Goal: Information Seeking & Learning: Learn about a topic

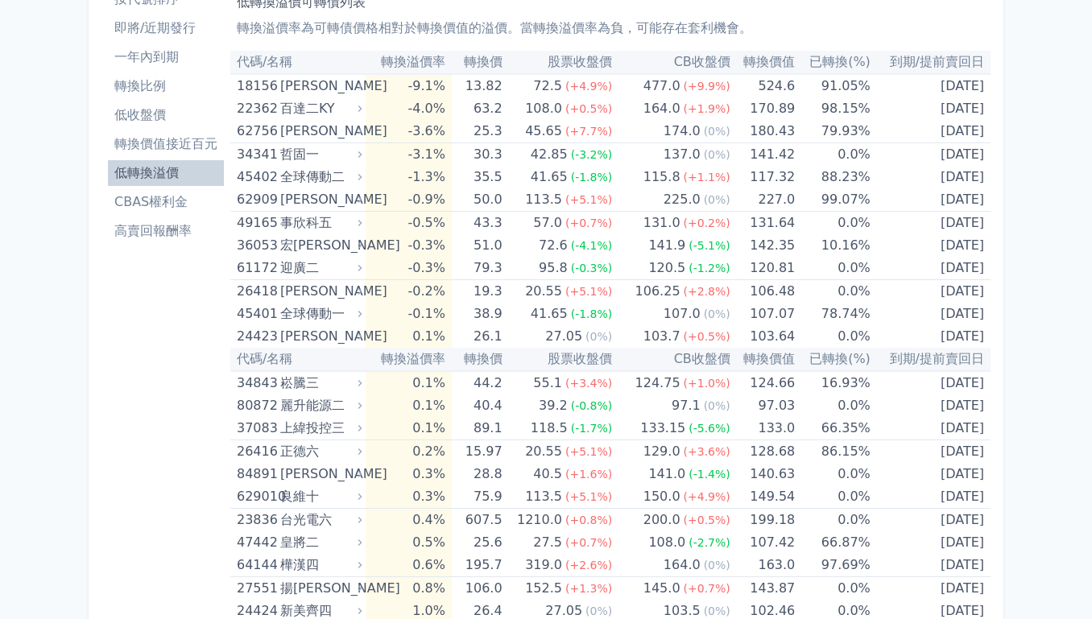
scroll to position [62, 0]
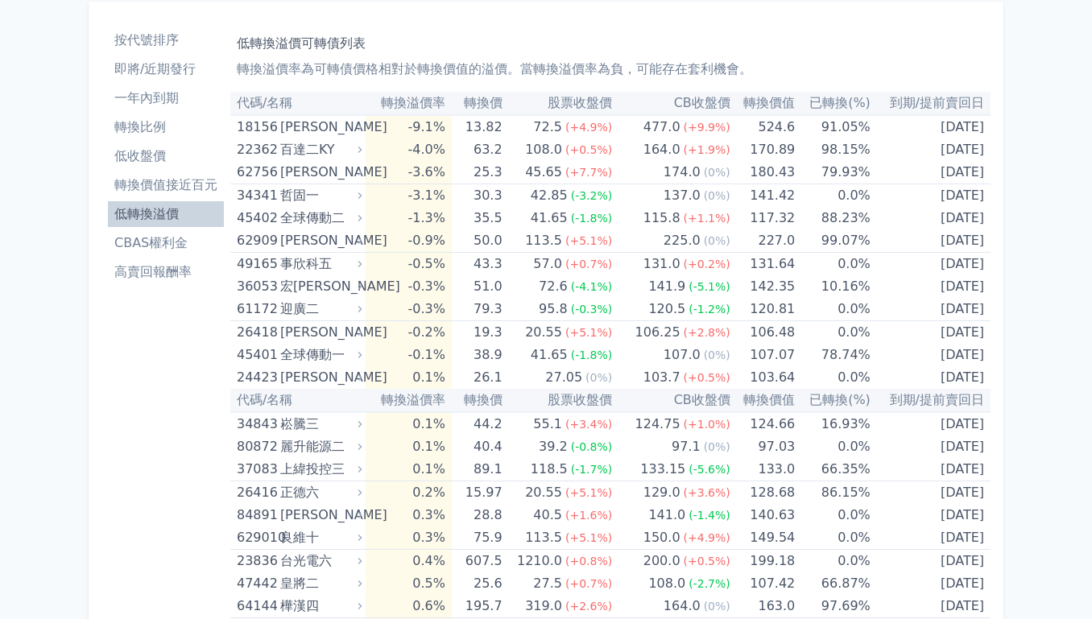
scroll to position [706, 0]
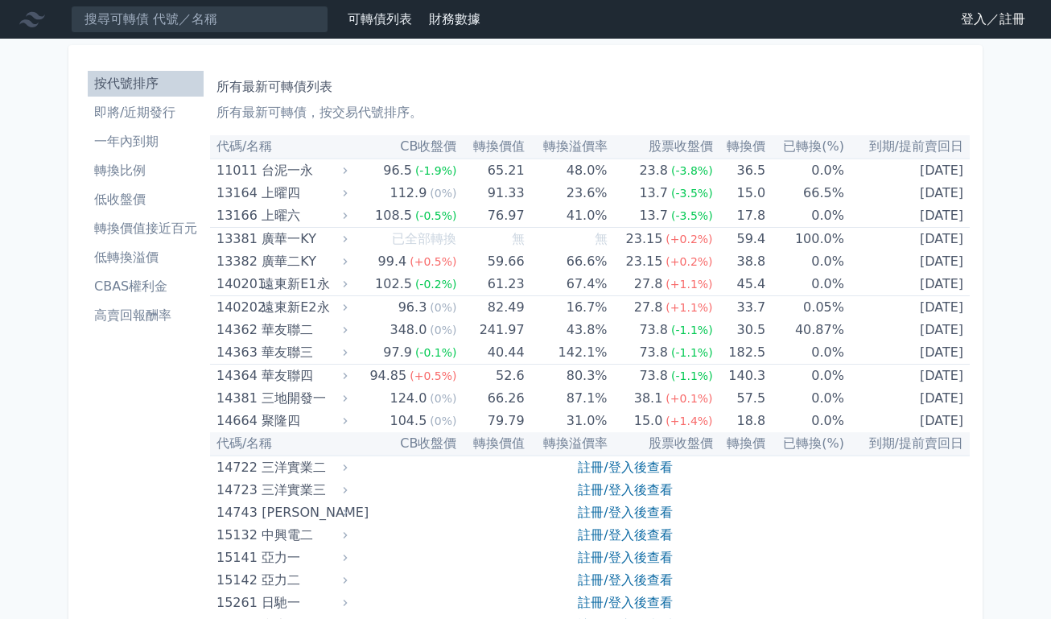
drag, startPoint x: 0, startPoint y: 0, endPoint x: 139, endPoint y: 255, distance: 290.7
click at [139, 255] on li "低轉換溢價" at bounding box center [146, 257] width 116 height 19
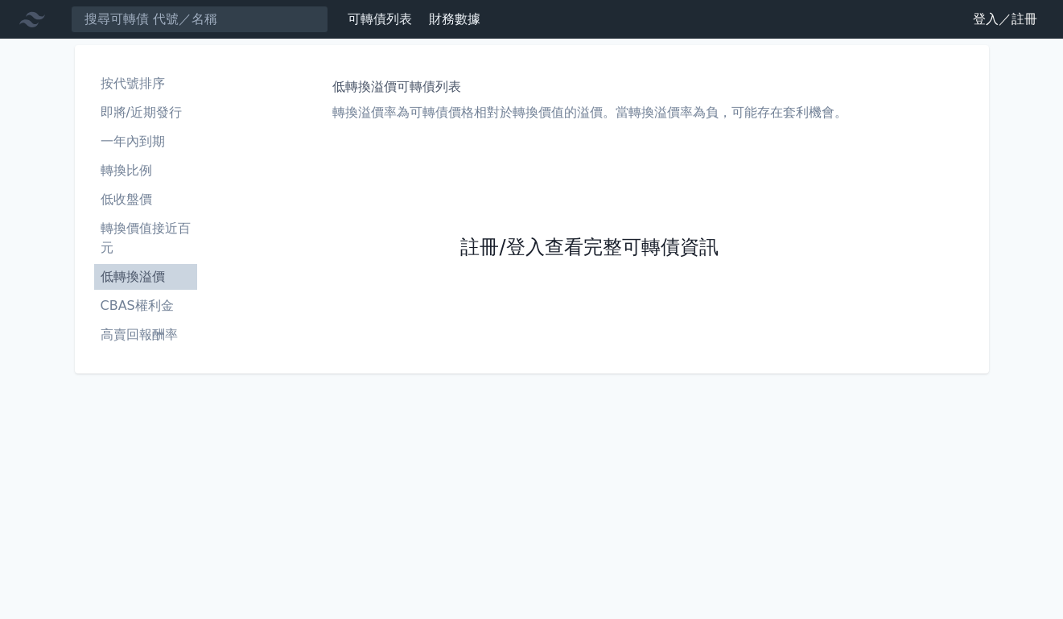
click at [506, 242] on link "註冊/登入查看完整可轉債資訊" at bounding box center [589, 248] width 258 height 26
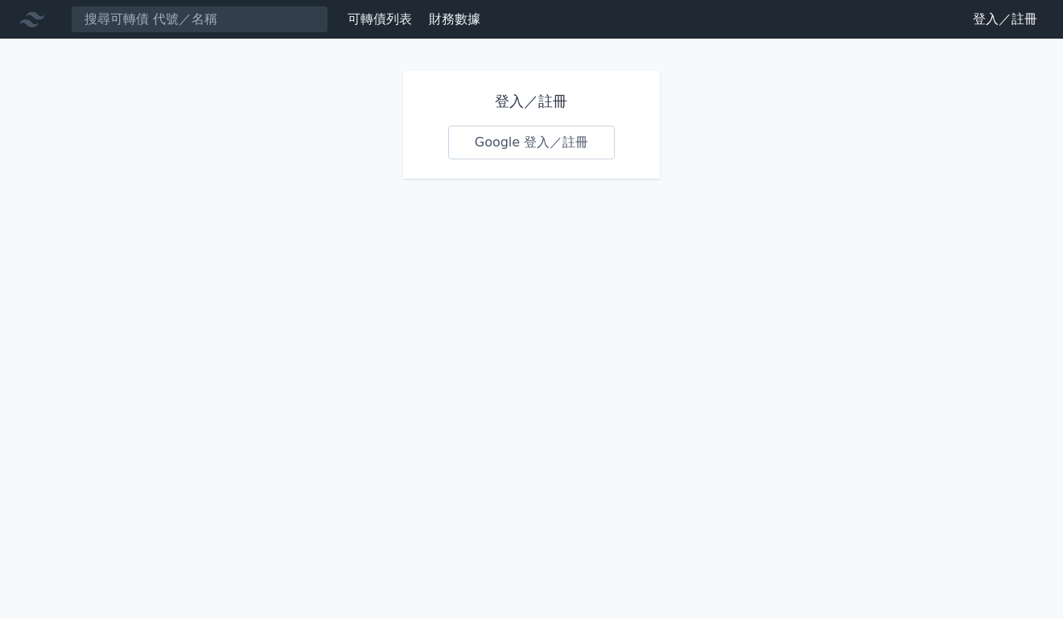
click at [504, 145] on link "Google 登入／註冊" at bounding box center [531, 143] width 167 height 34
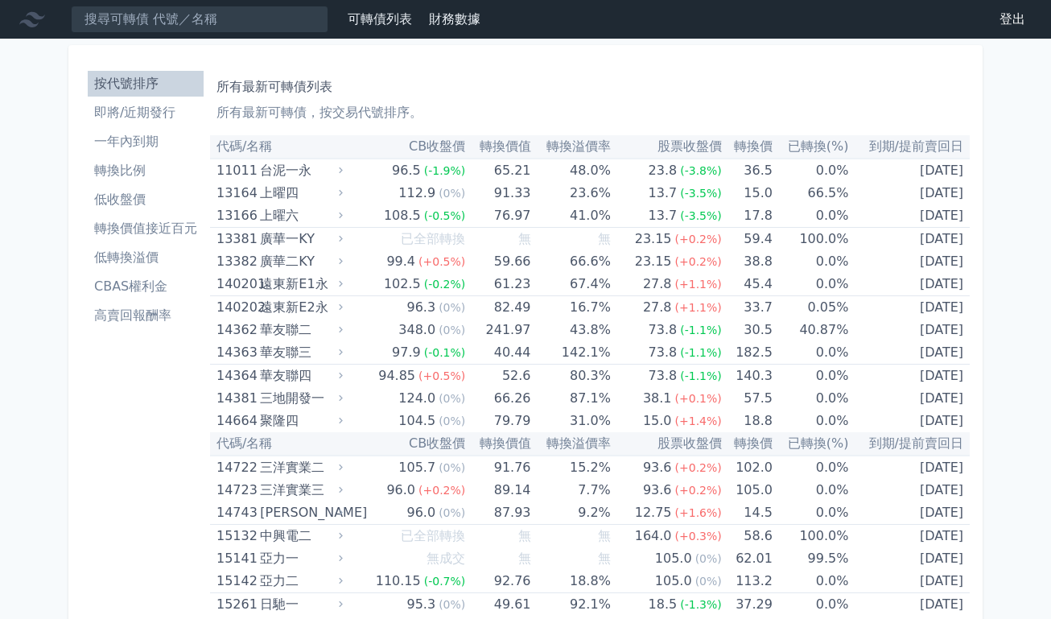
click at [132, 262] on li "低轉換溢價" at bounding box center [146, 257] width 116 height 19
